Goal: Information Seeking & Learning: Learn about a topic

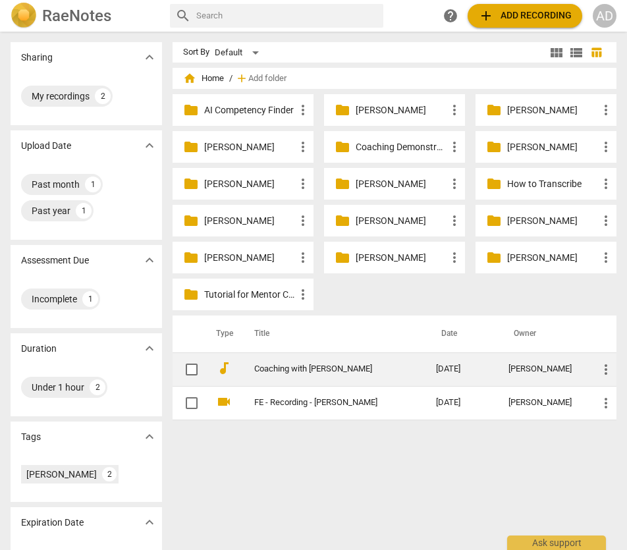
click at [331, 369] on link "Coaching with [PERSON_NAME]" at bounding box center [321, 369] width 134 height 10
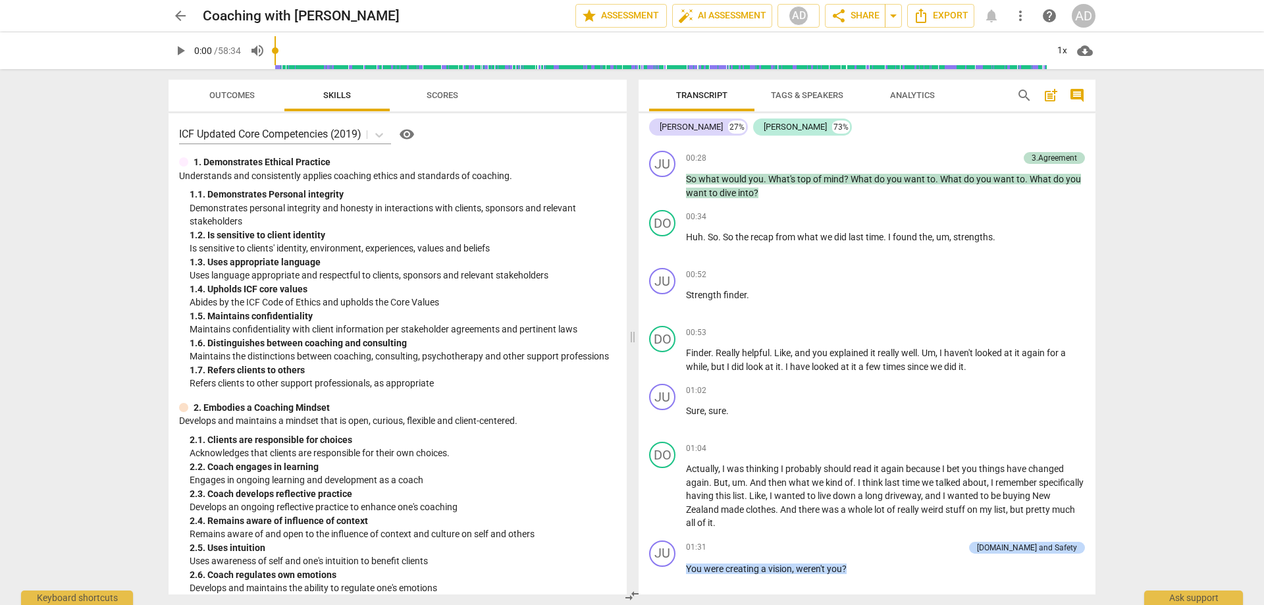
scroll to position [461, 0]
click at [235, 92] on span "Outcomes" at bounding box center [231, 95] width 45 height 10
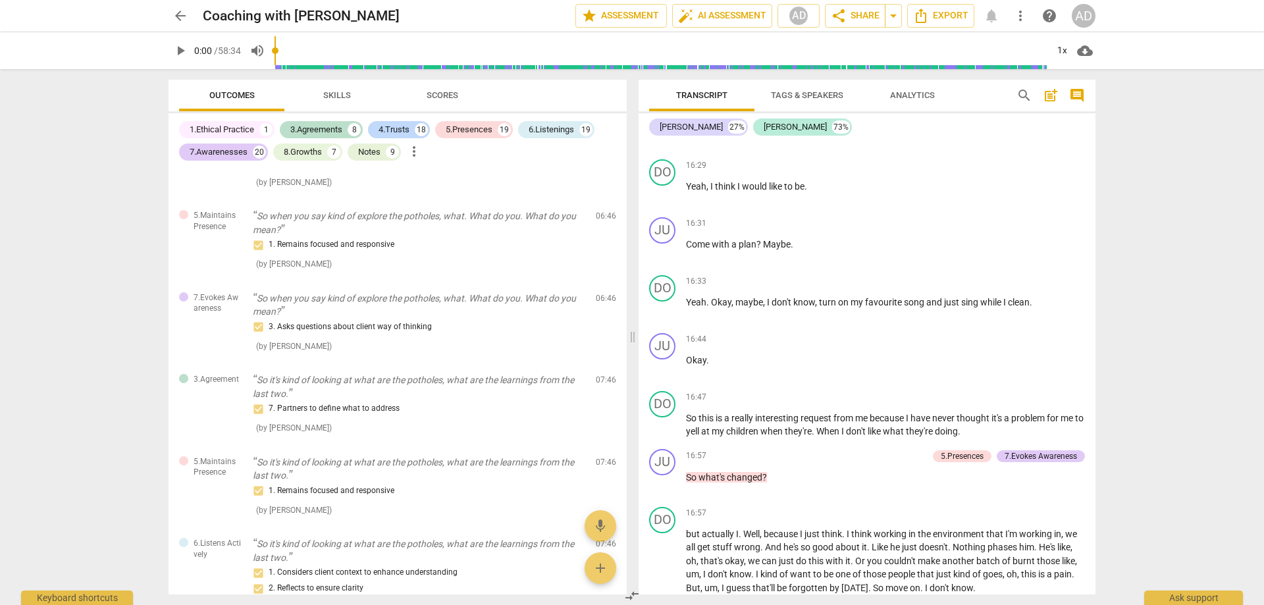
scroll to position [1251, 0]
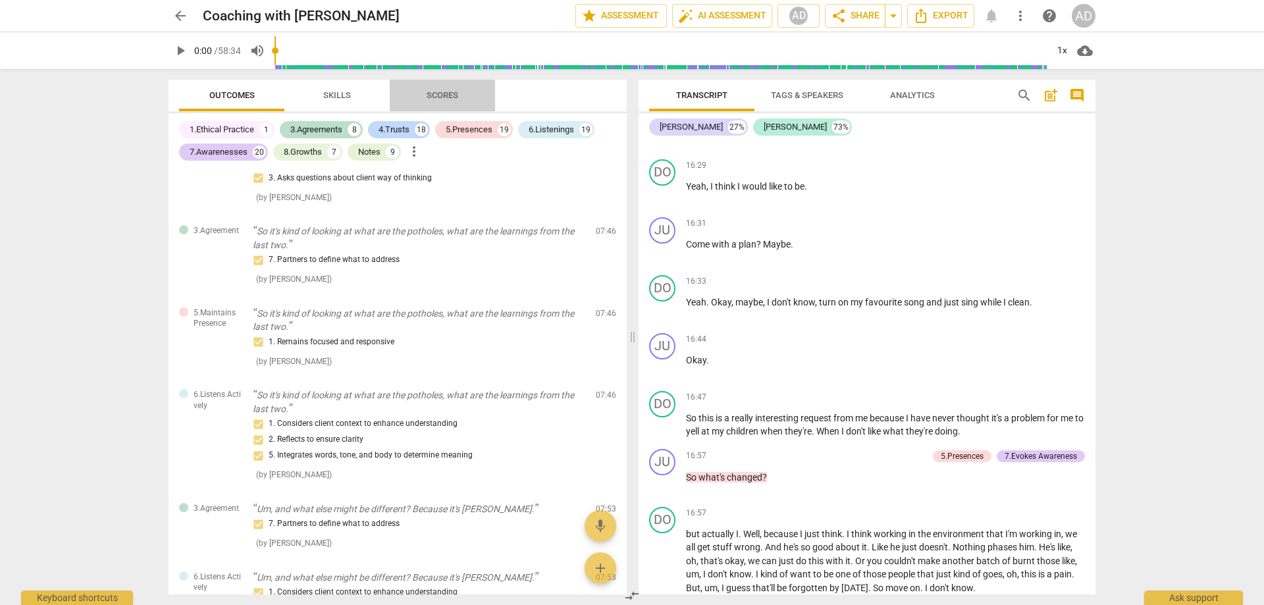
click at [442, 96] on span "Scores" at bounding box center [443, 95] width 32 height 10
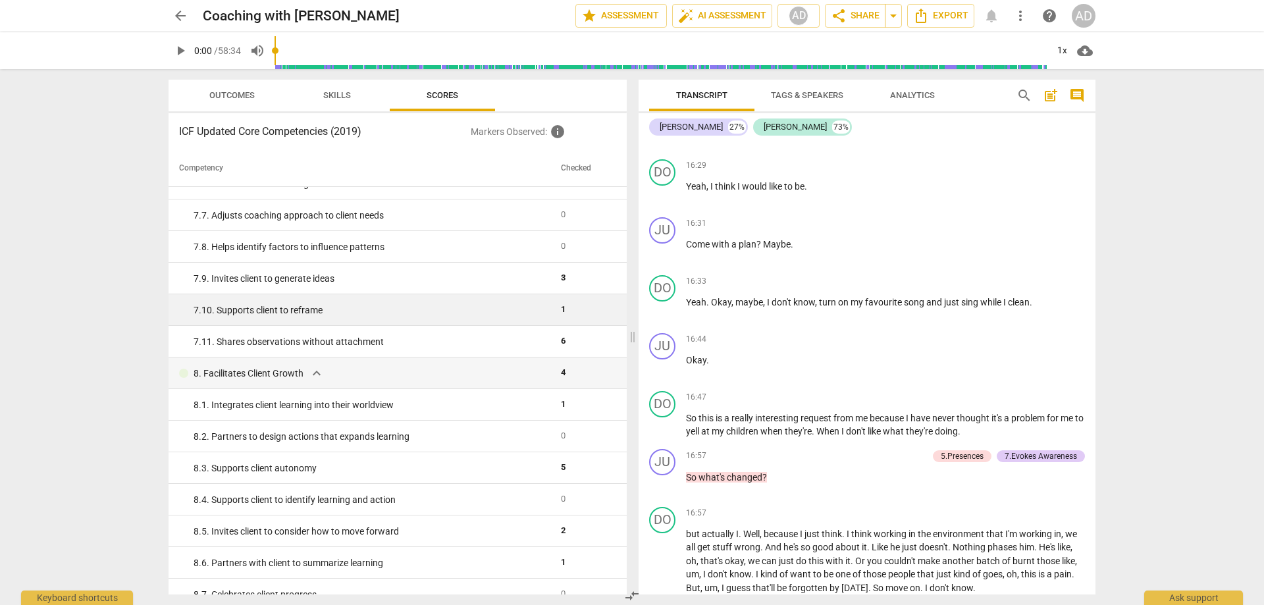
scroll to position [1837, 0]
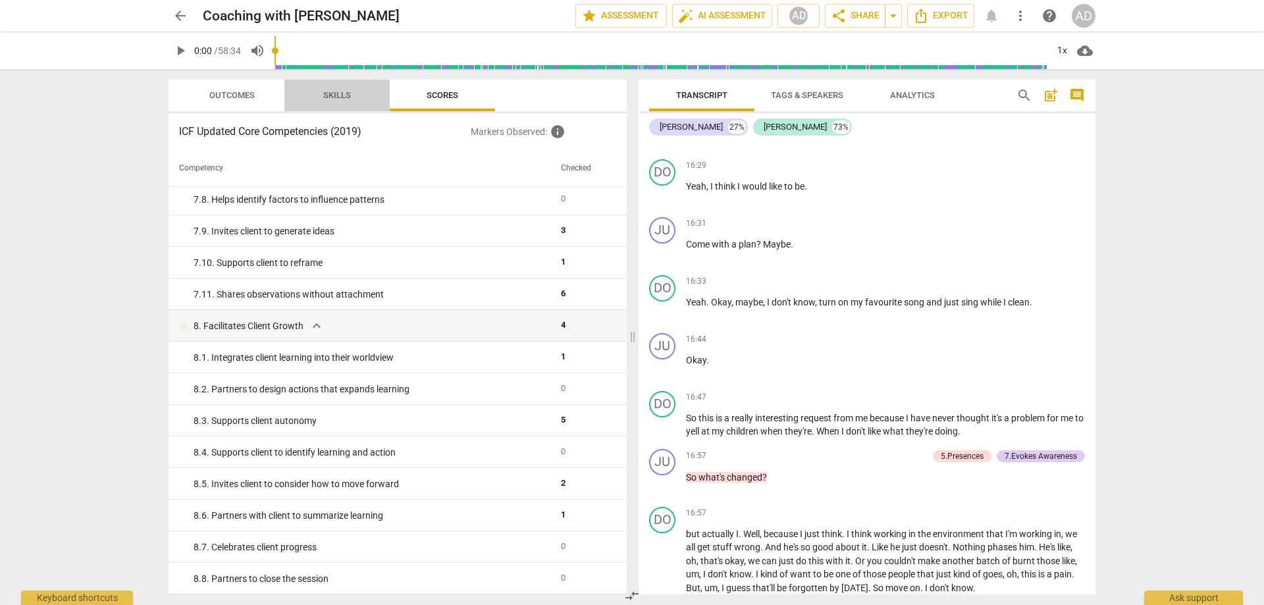
click at [327, 97] on span "Skills" at bounding box center [337, 95] width 28 height 10
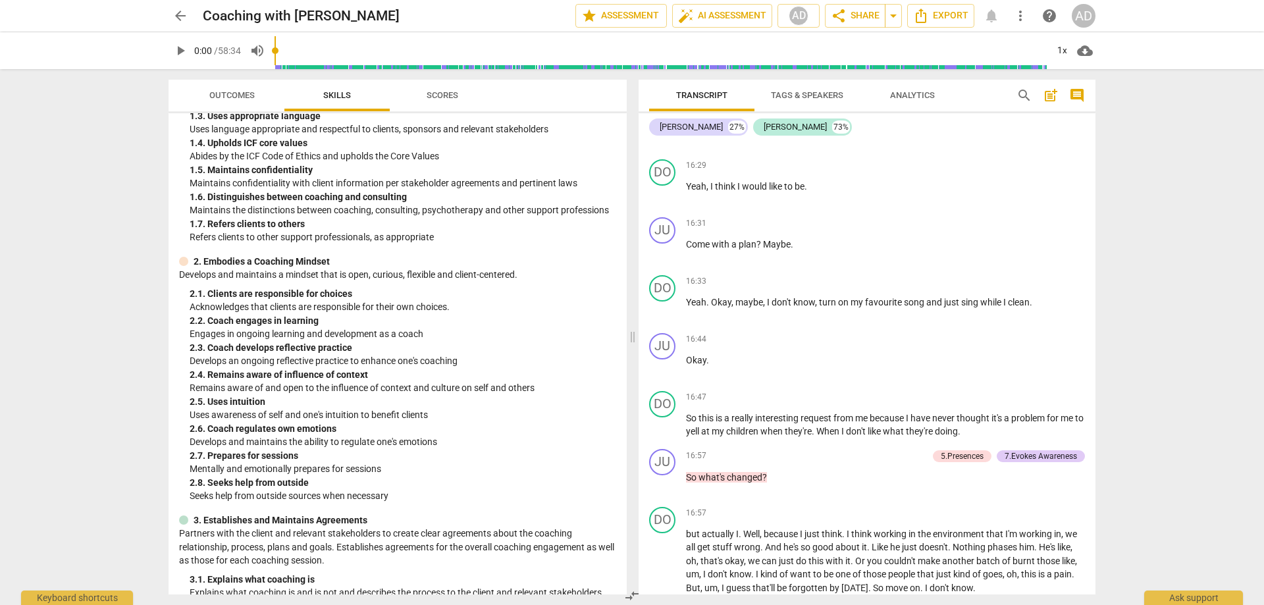
scroll to position [527, 0]
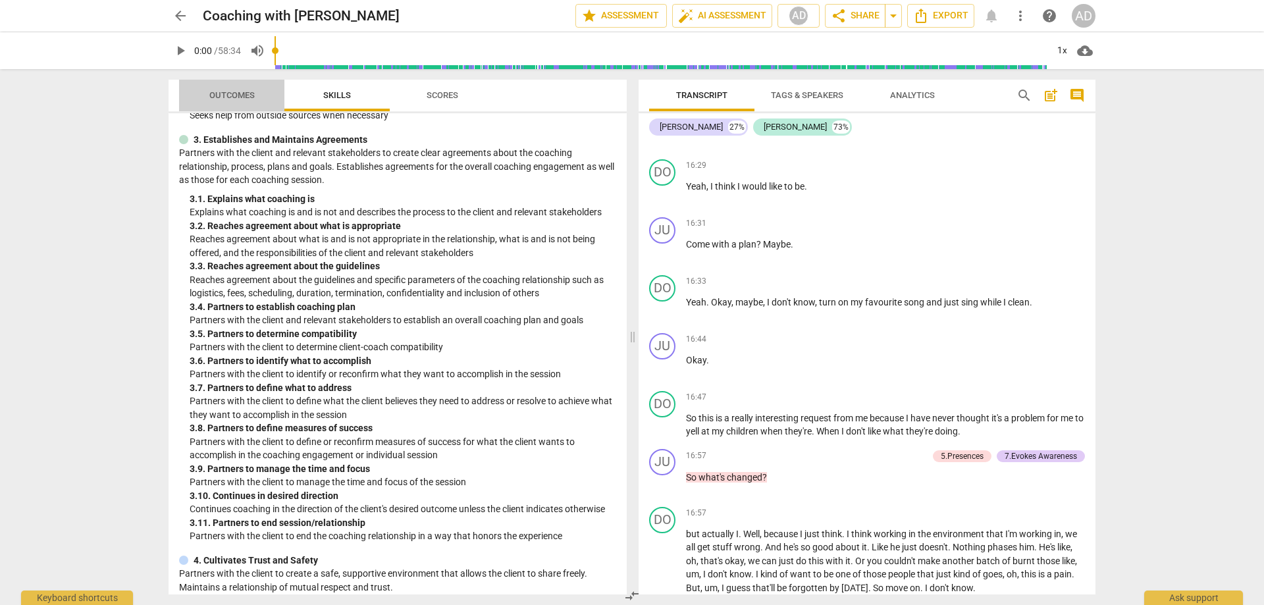
click at [213, 90] on span "Outcomes" at bounding box center [231, 95] width 45 height 10
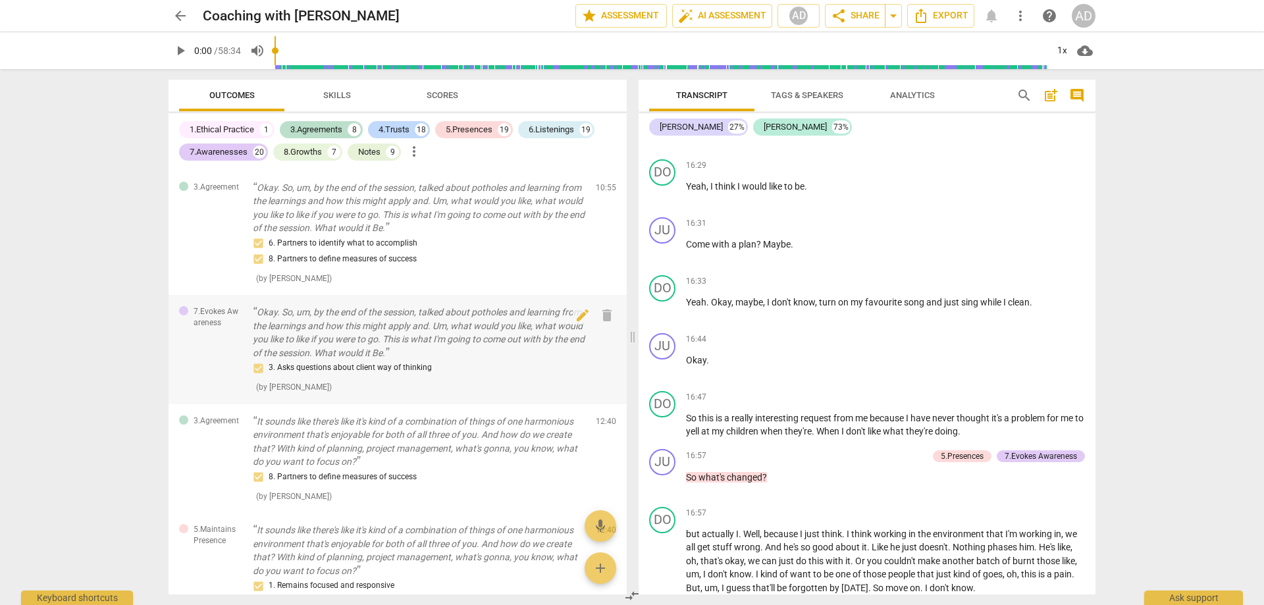
scroll to position [2502, 0]
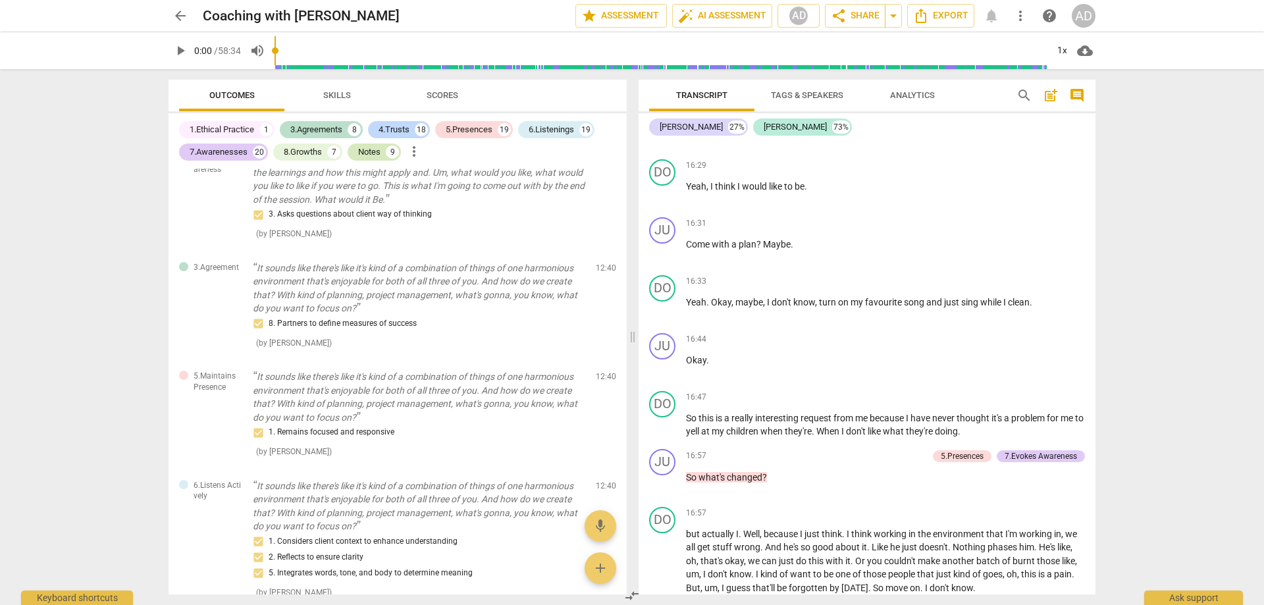
click at [365, 150] on div "Notes" at bounding box center [369, 151] width 22 height 13
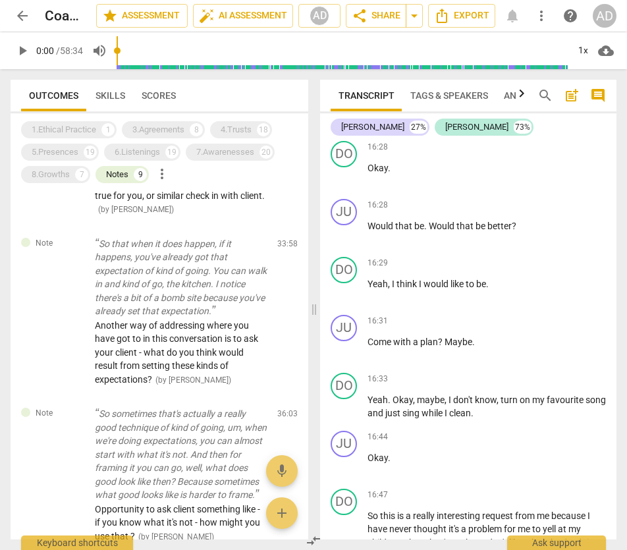
scroll to position [8391, 0]
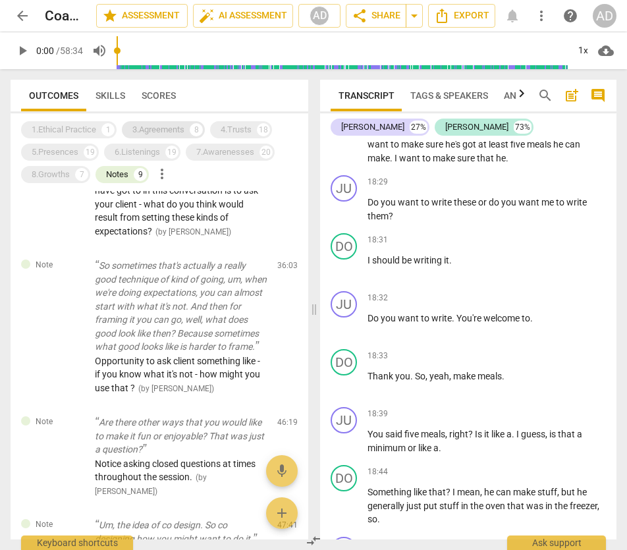
click at [149, 128] on div "3.Agreements" at bounding box center [158, 129] width 52 height 13
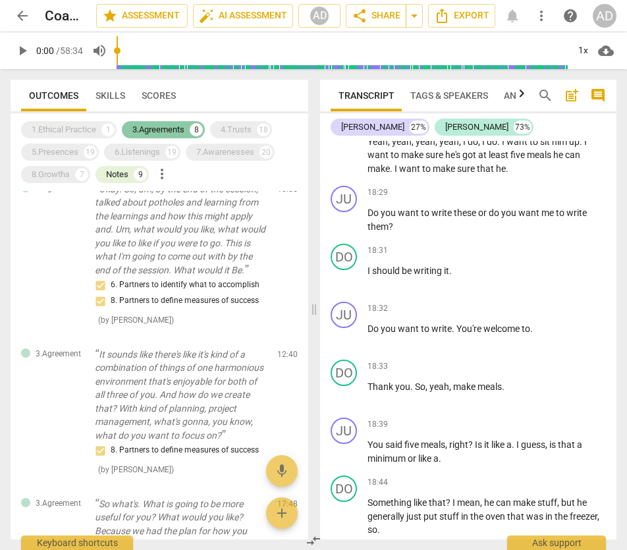
scroll to position [8402, 0]
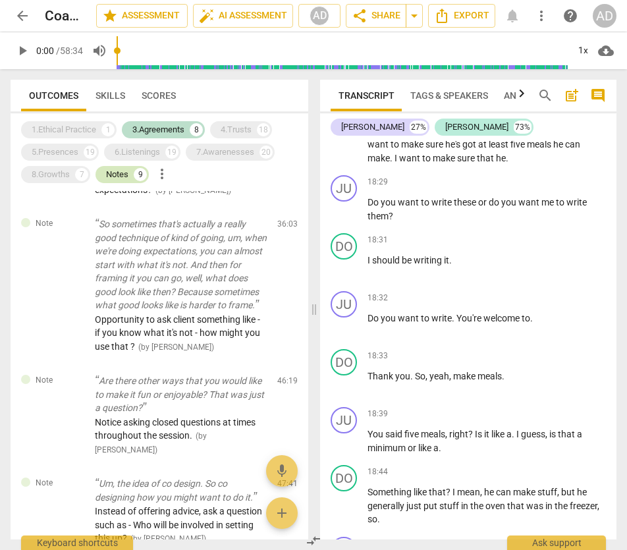
click at [114, 180] on div "Notes" at bounding box center [117, 174] width 22 height 13
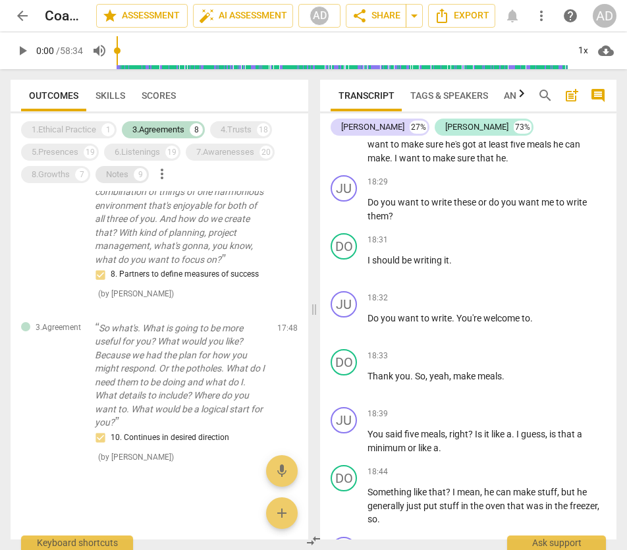
scroll to position [754, 0]
click at [184, 360] on p "So what's. What is going to be more useful for you? What would you like? Becaus…" at bounding box center [181, 375] width 172 height 108
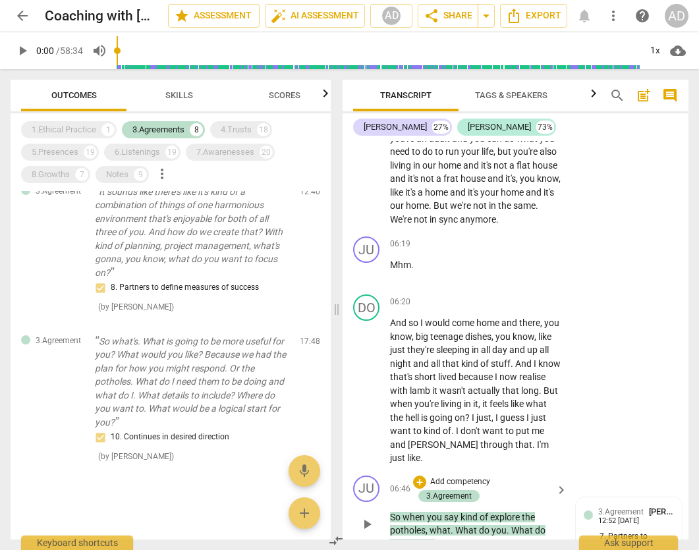
scroll to position [3038, 0]
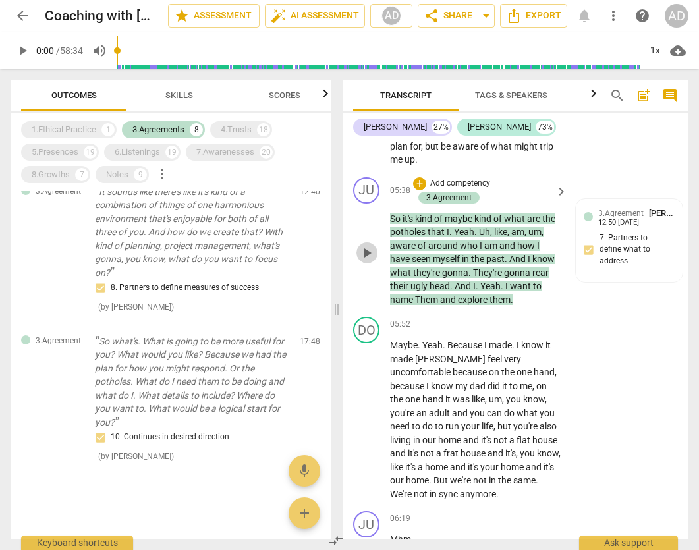
click at [372, 252] on span "play_arrow" at bounding box center [367, 253] width 16 height 16
click at [399, 213] on span "So" at bounding box center [396, 218] width 13 height 11
click at [399, 338] on p "Maybe . Yeah . Because I made . I know it made [PERSON_NAME] feel very uncomfor…" at bounding box center [475, 419] width 171 height 162
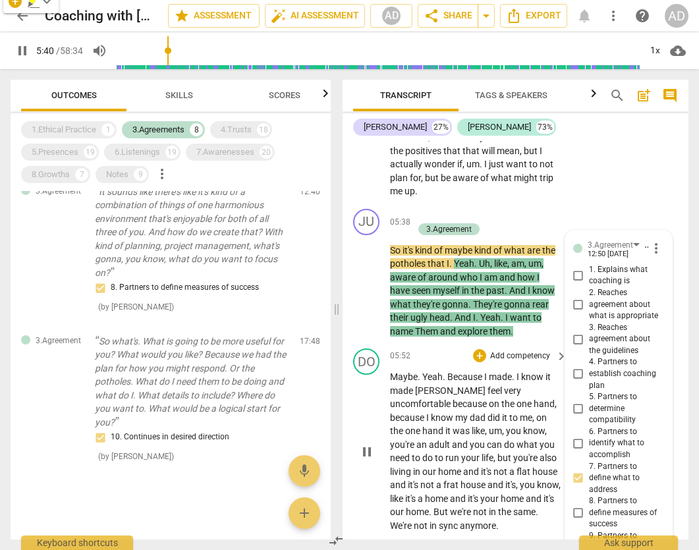
scroll to position [3021, 0]
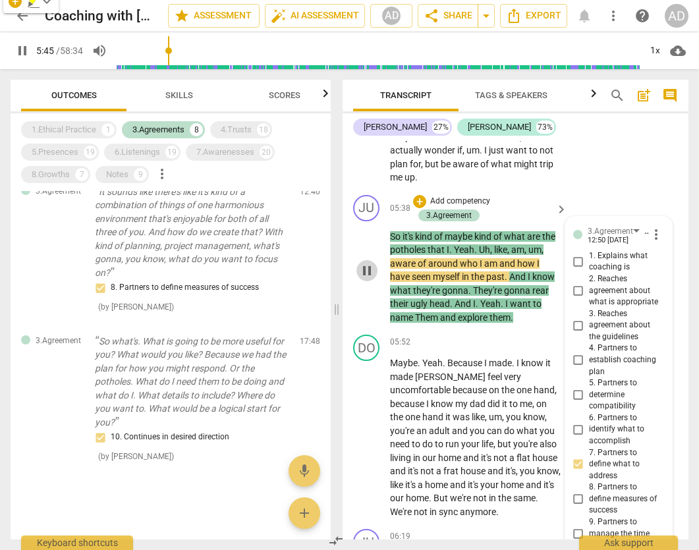
click at [363, 270] on span "pause" at bounding box center [367, 271] width 16 height 16
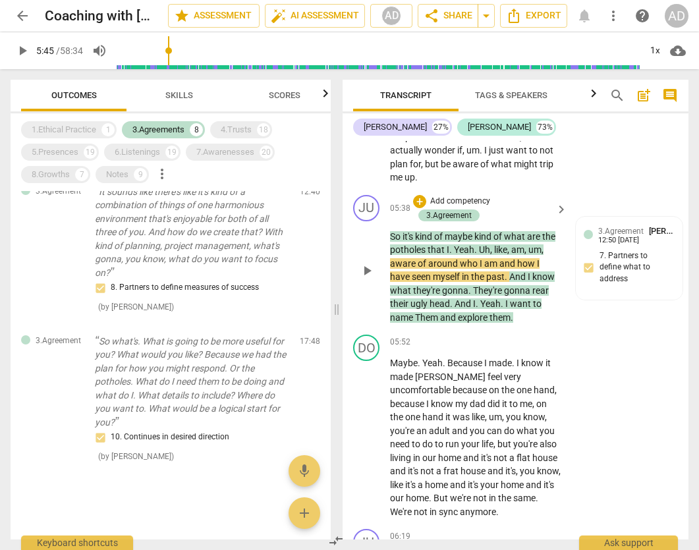
click at [452, 248] on span "." at bounding box center [451, 249] width 5 height 11
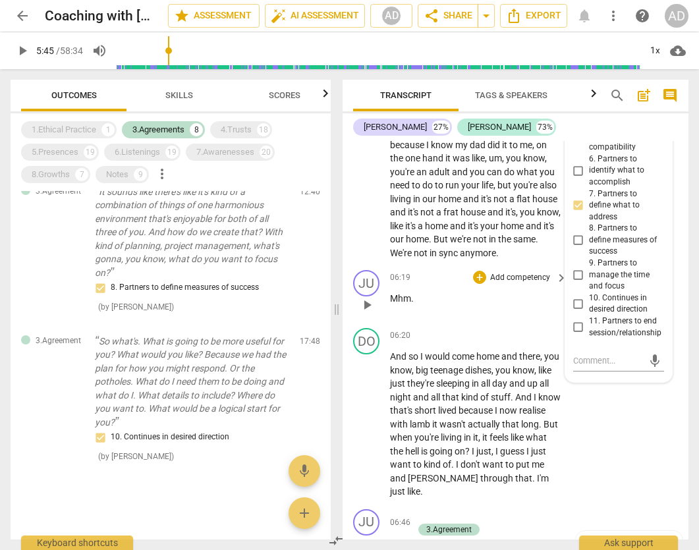
scroll to position [3294, 0]
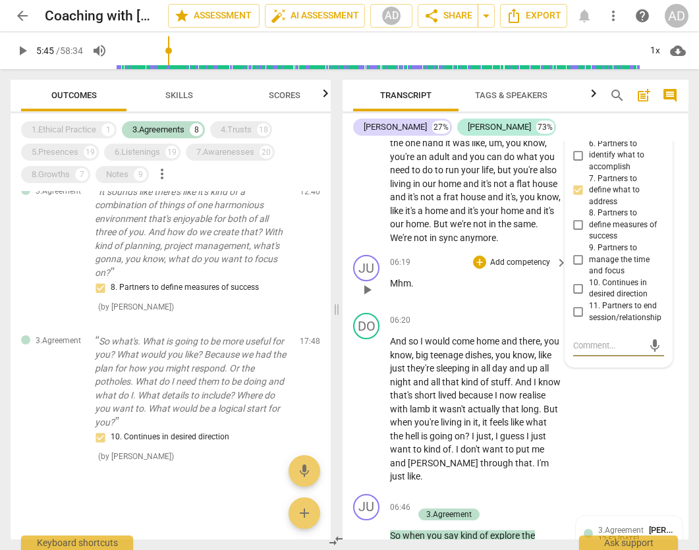
click at [454, 250] on div "JU play_arrow pause 06:19 + Add competency keyboard_arrow_right Mhm ." at bounding box center [515, 279] width 346 height 58
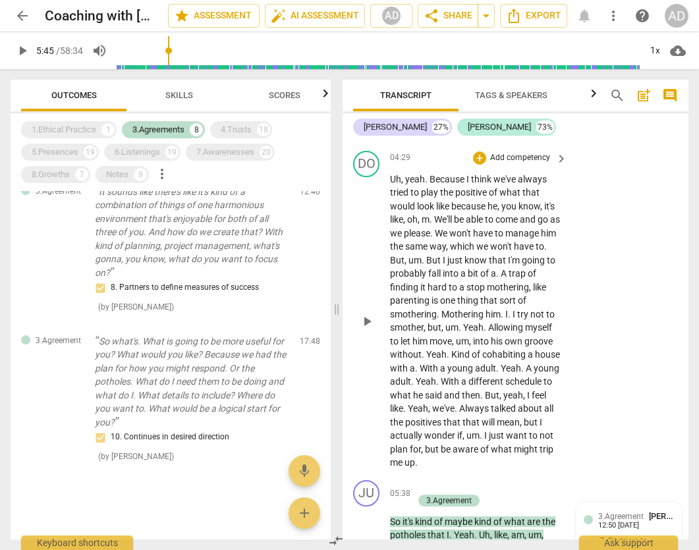
scroll to position [2834, 0]
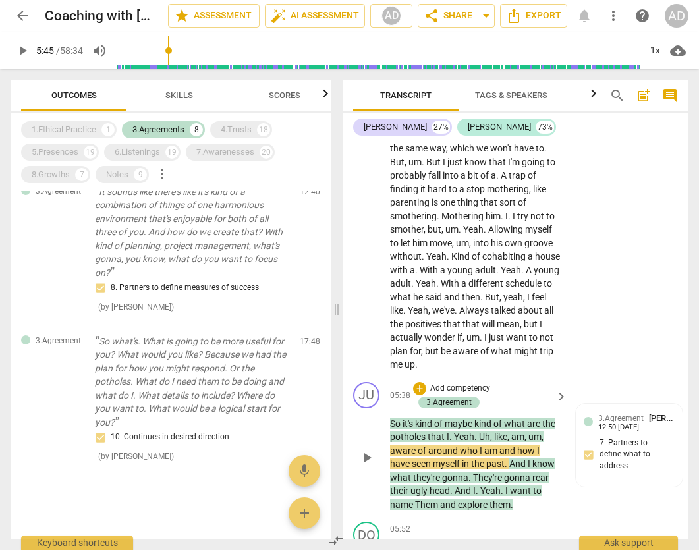
click at [453, 435] on span "." at bounding box center [451, 436] width 5 height 11
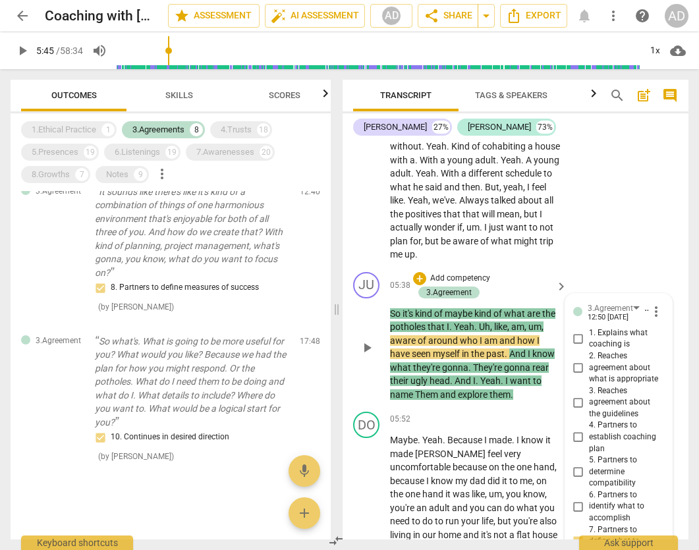
scroll to position [2938, 0]
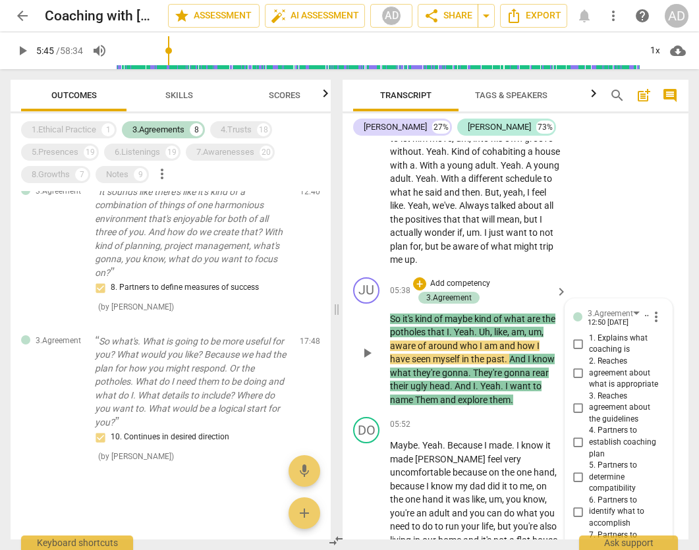
click at [456, 330] on span "Yeah" at bounding box center [464, 332] width 20 height 11
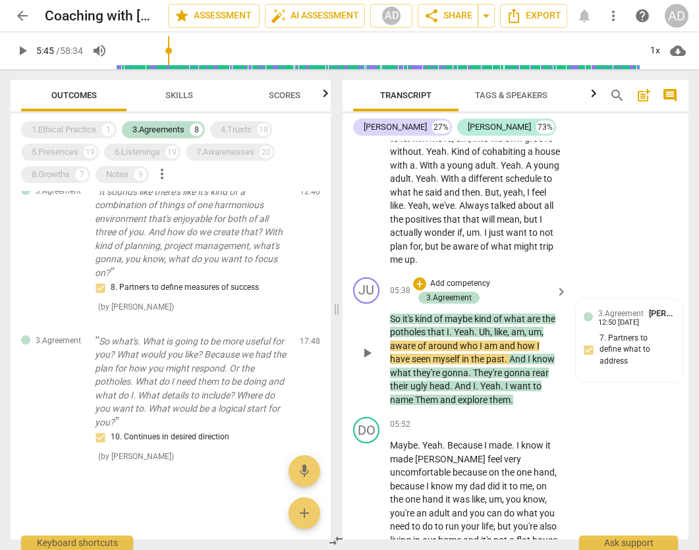
click at [456, 330] on span "Yeah" at bounding box center [464, 332] width 20 height 11
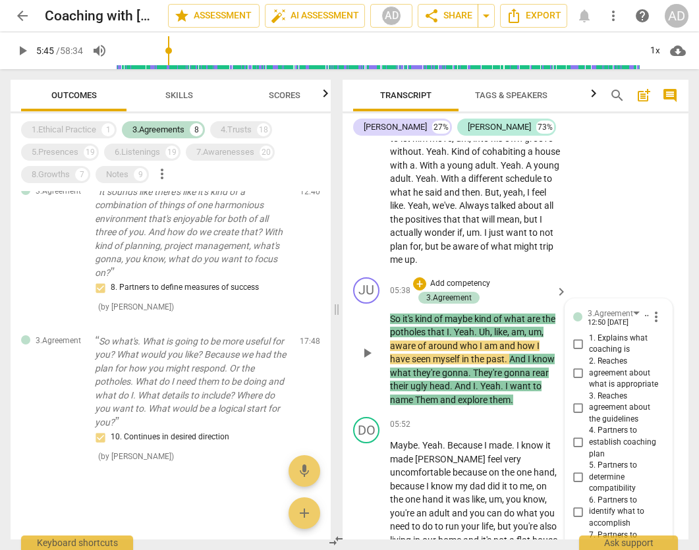
click at [454, 330] on span "Yeah" at bounding box center [464, 332] width 20 height 11
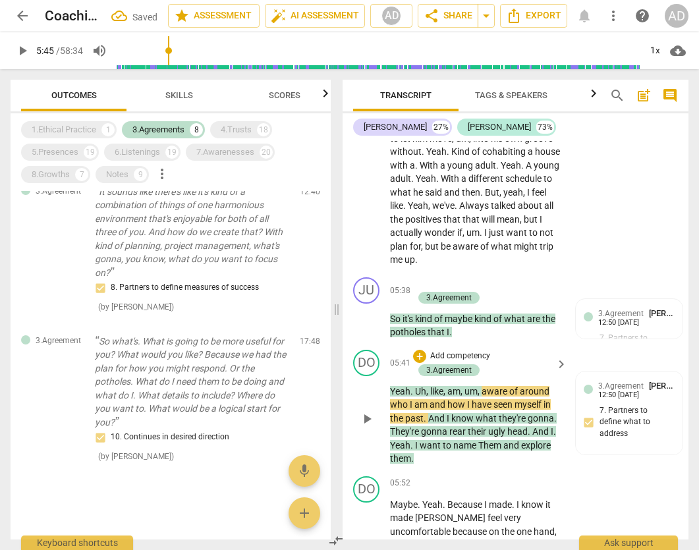
click at [406, 413] on span "past" at bounding box center [414, 418] width 18 height 11
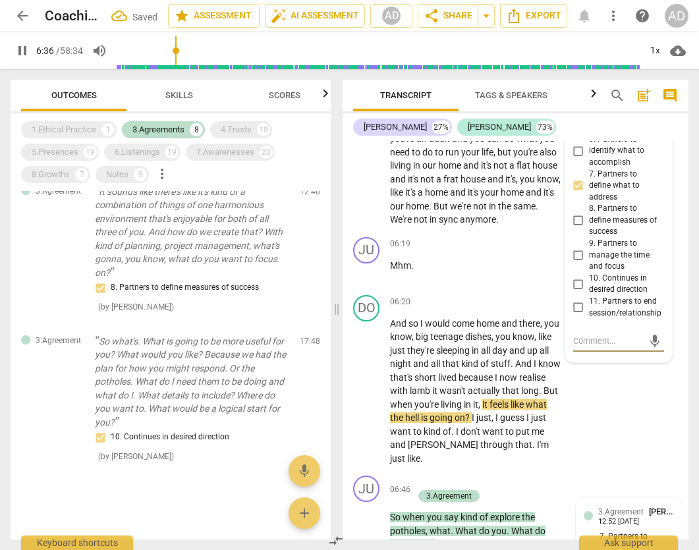
scroll to position [3364, 0]
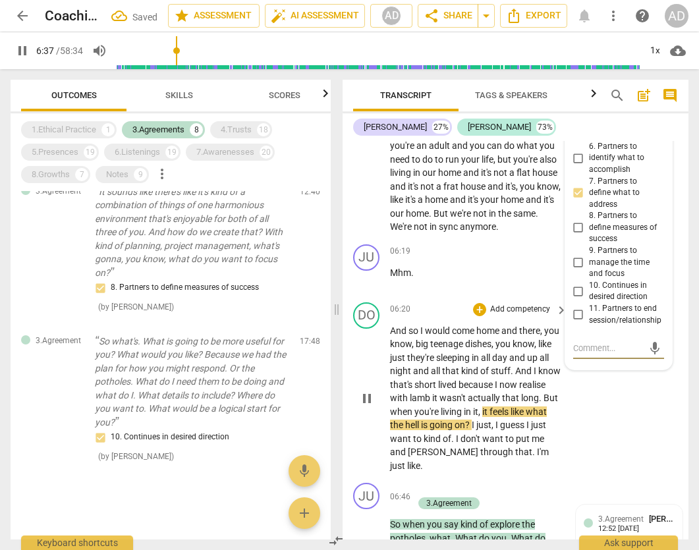
click at [361, 393] on span "pause" at bounding box center [367, 398] width 16 height 16
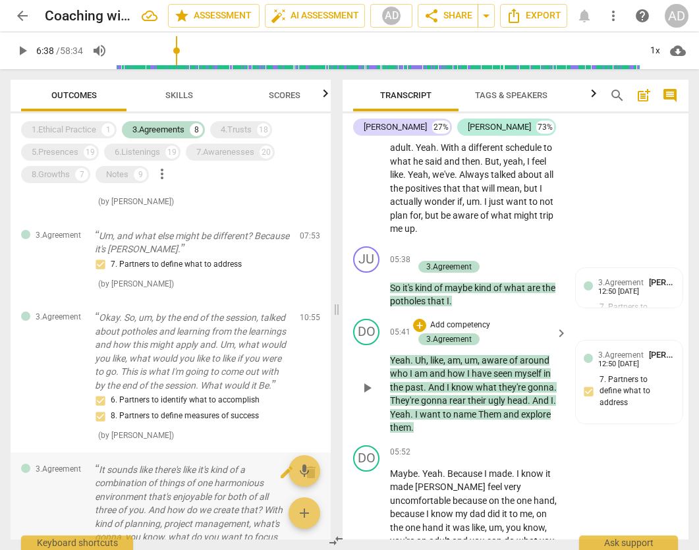
scroll to position [357, 0]
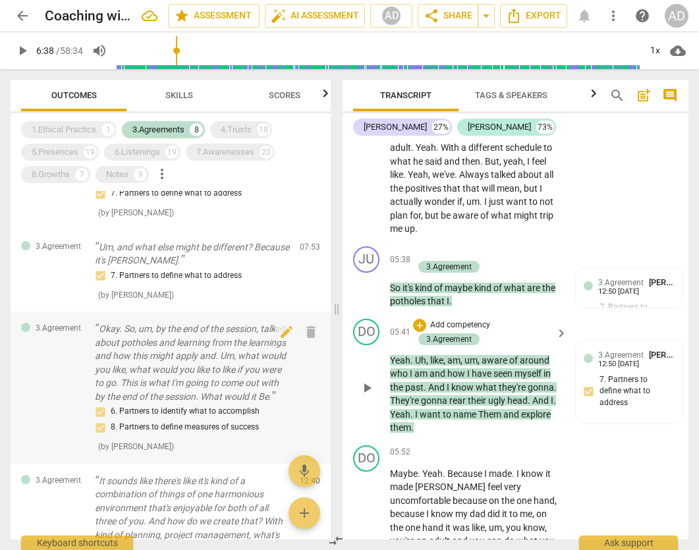
click at [209, 402] on p "Okay. So, um, by the end of the session, talked about potholes and learning fro…" at bounding box center [192, 362] width 194 height 81
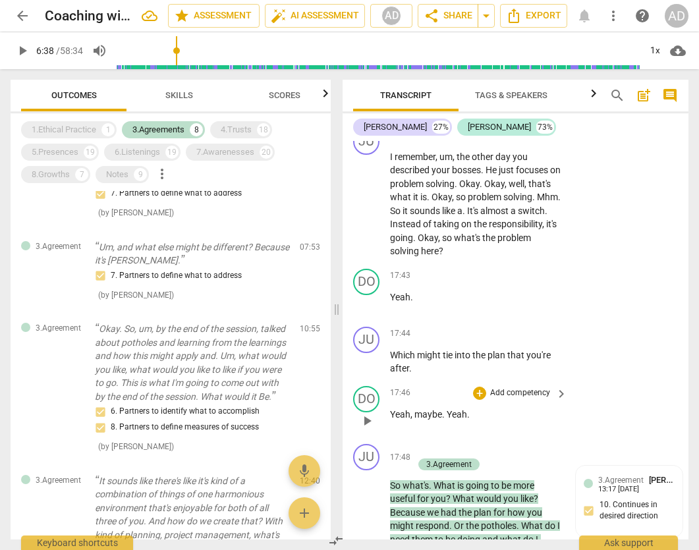
scroll to position [9186, 0]
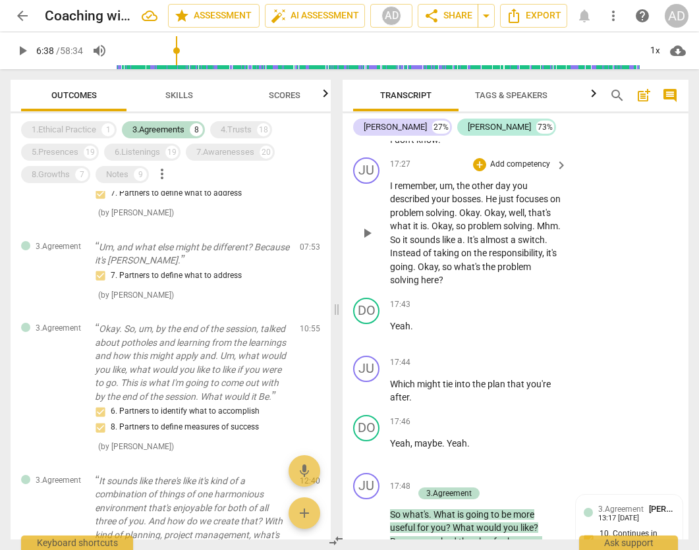
click at [400, 191] on span "remember" at bounding box center [414, 185] width 41 height 11
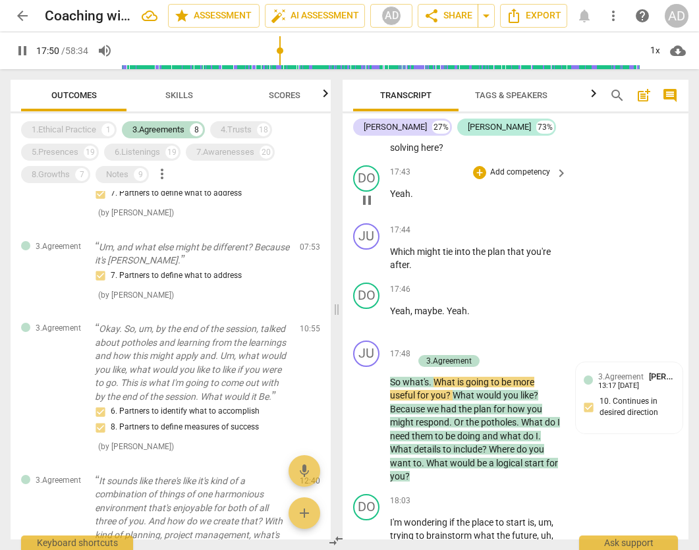
scroll to position [9318, 0]
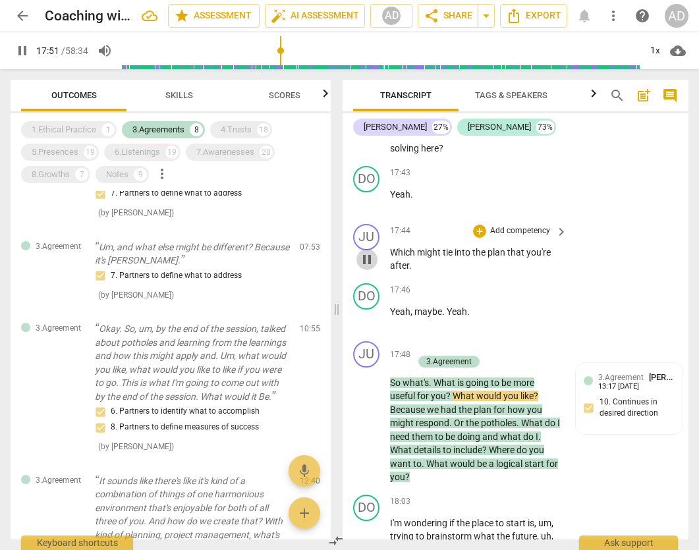
click at [364, 267] on span "pause" at bounding box center [367, 259] width 16 height 16
type input "1072"
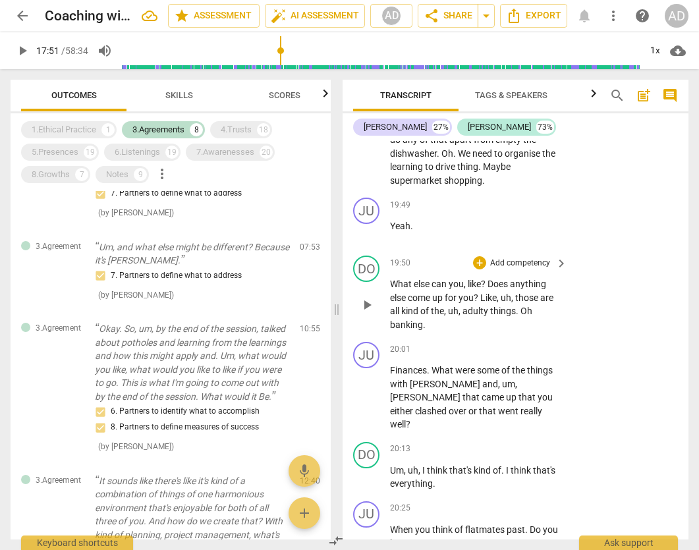
scroll to position [10700, 0]
